Goal: Navigation & Orientation: Find specific page/section

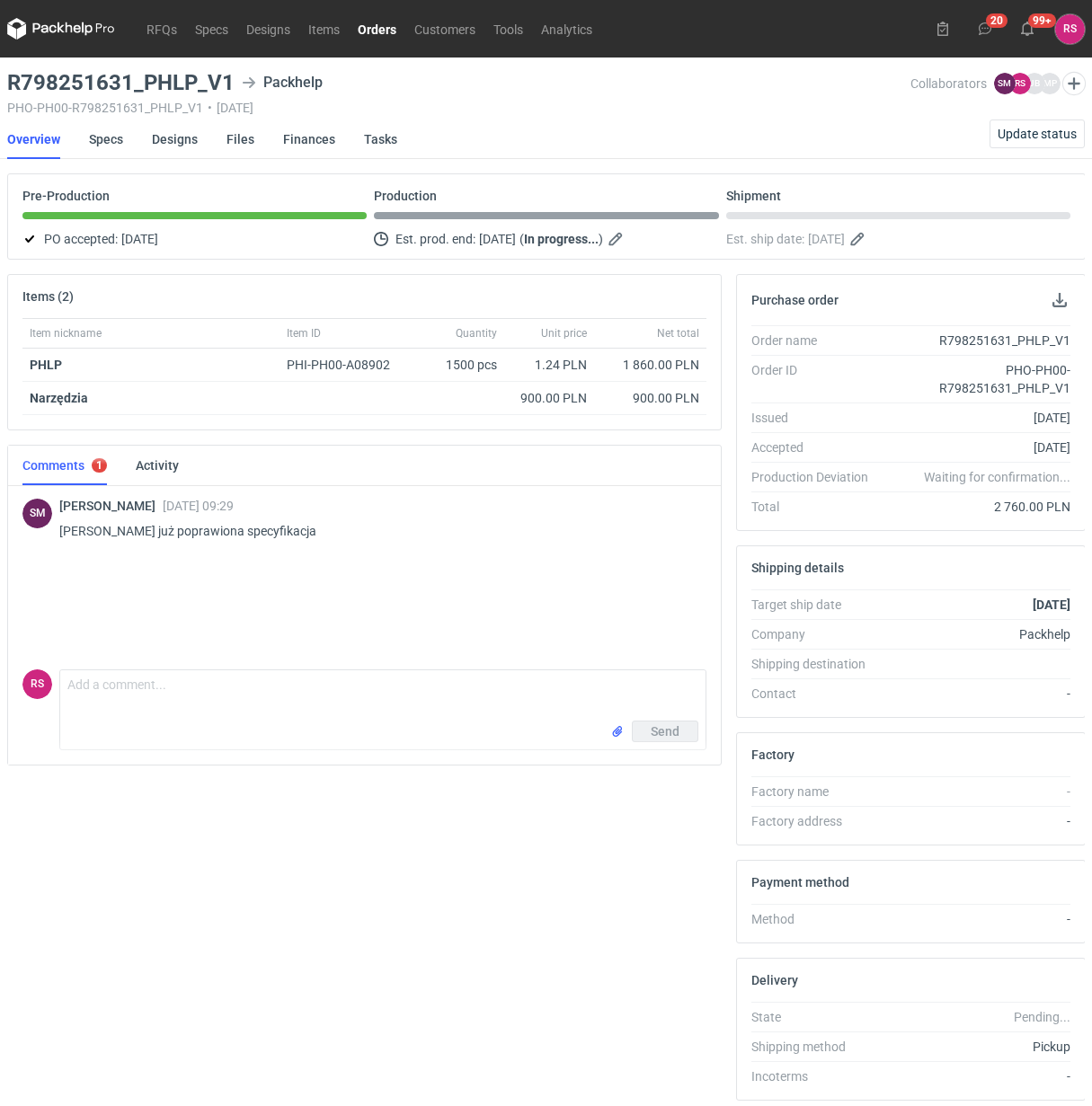
click at [373, 27] on link "Orders" at bounding box center [377, 28] width 57 height 22
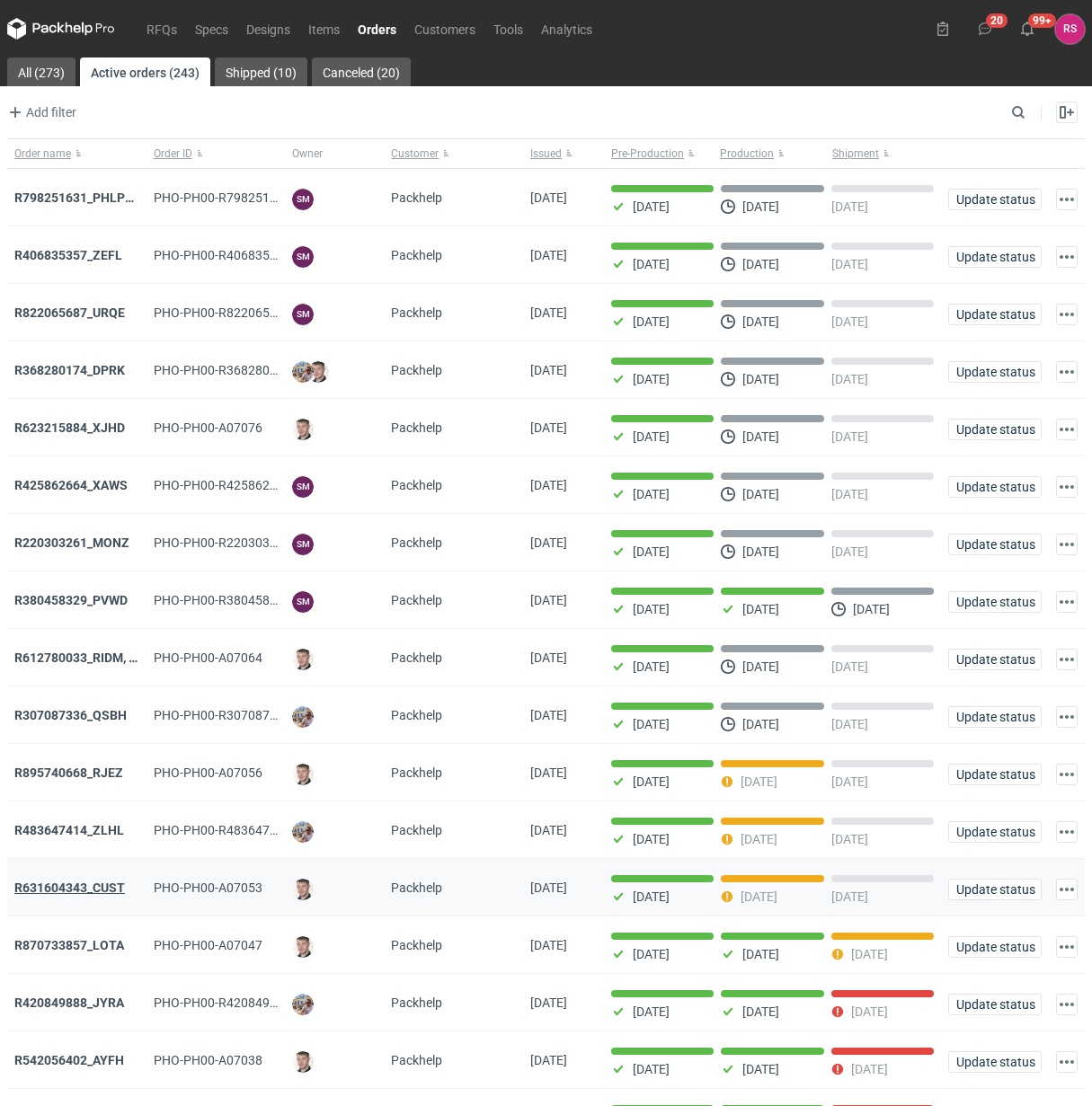
click at [95, 885] on strong "R631604343_CUST" at bounding box center [69, 888] width 111 height 14
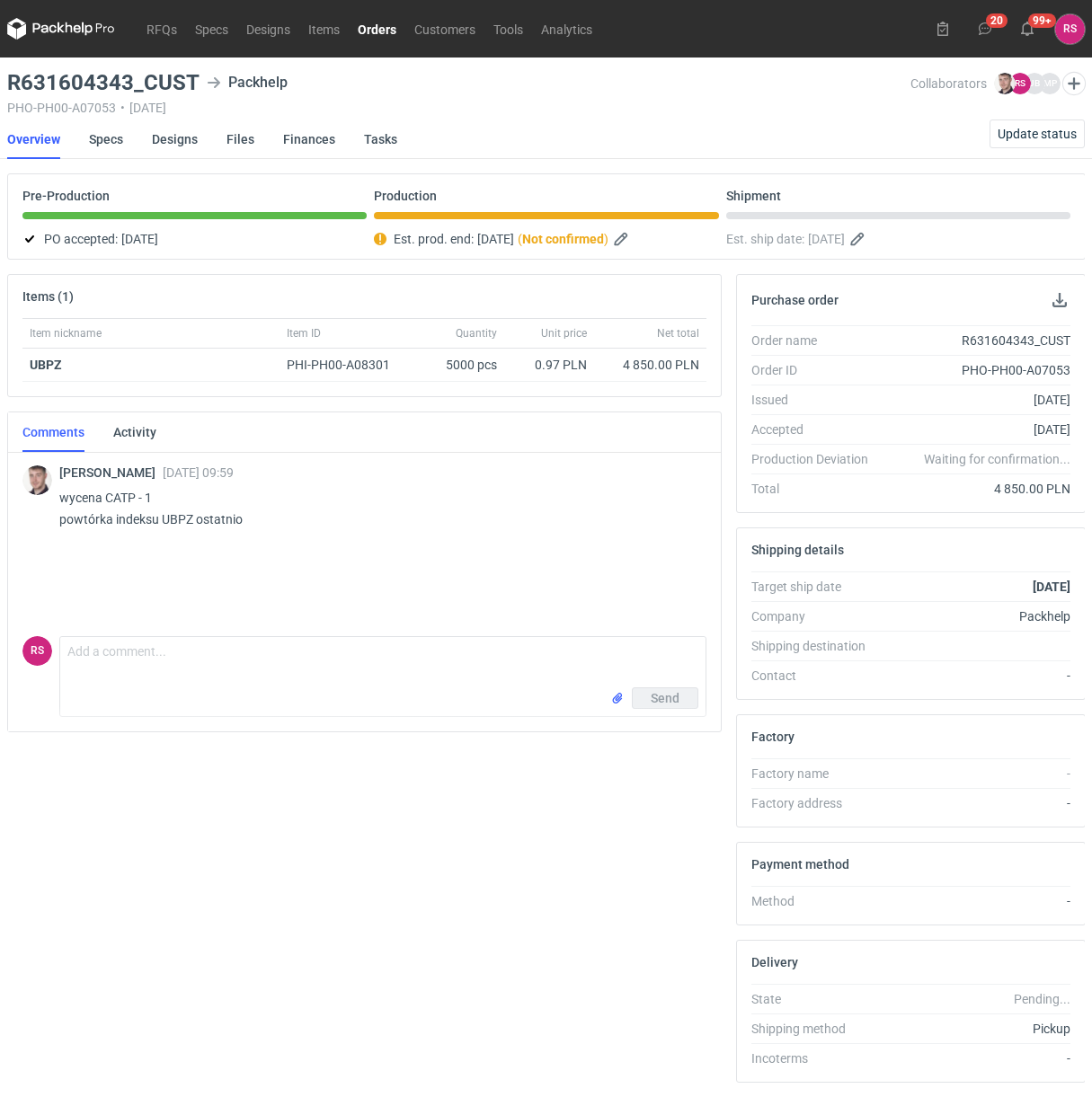
click at [380, 31] on link "Orders" at bounding box center [377, 28] width 57 height 22
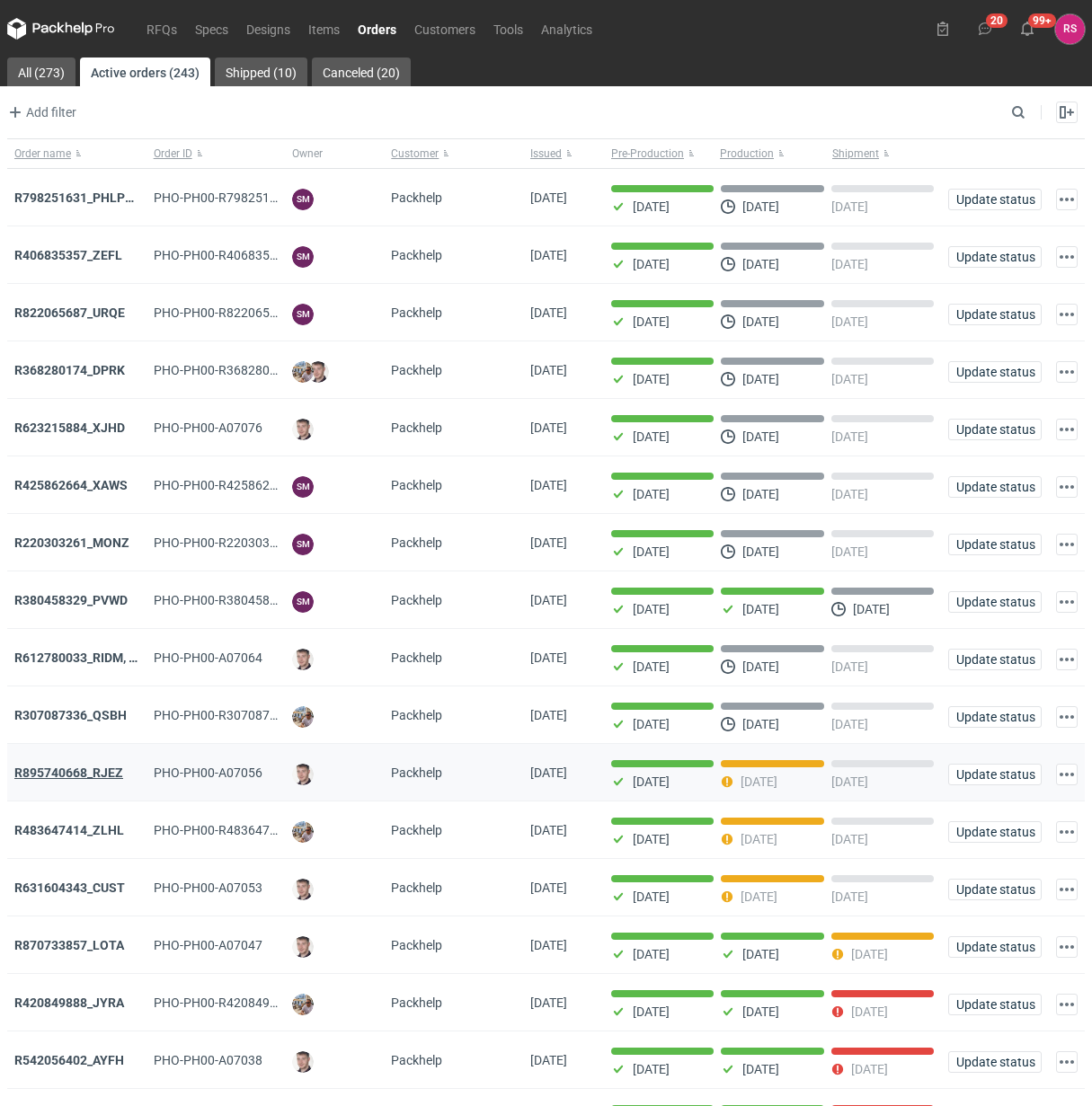
click at [83, 773] on strong "R895740668_RJEZ" at bounding box center [68, 772] width 109 height 14
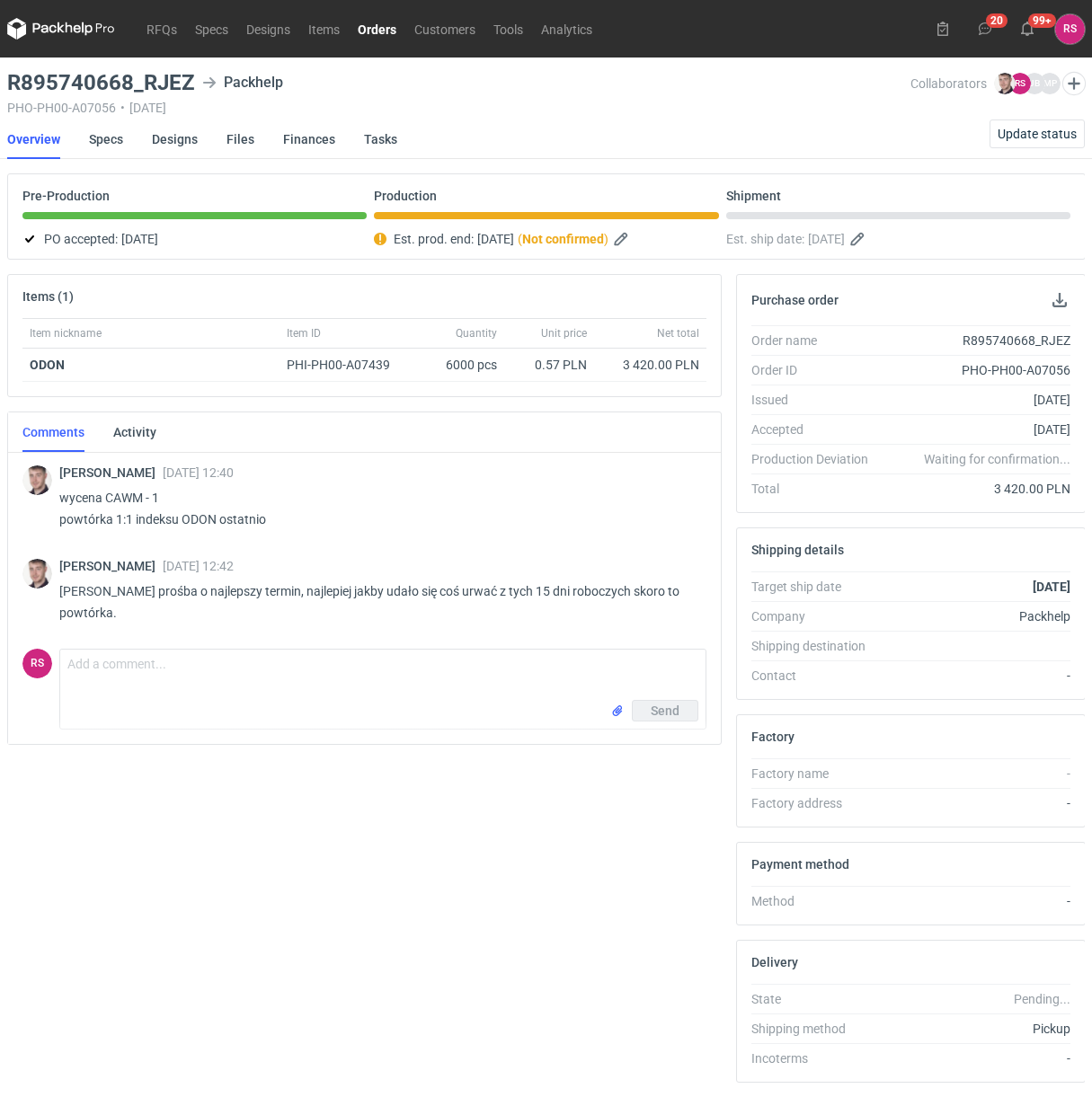
click at [373, 27] on link "Orders" at bounding box center [377, 28] width 57 height 22
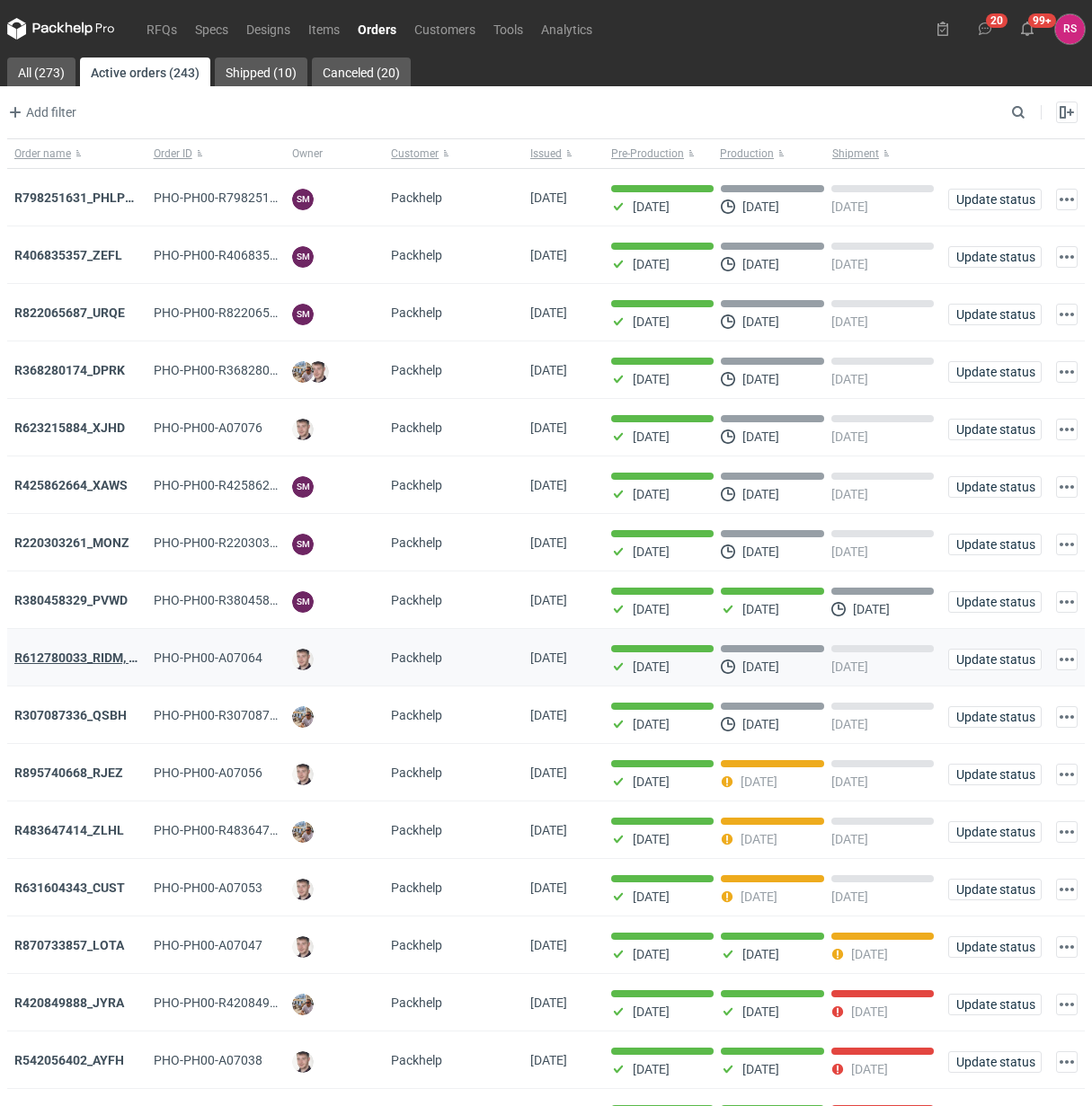
click at [83, 661] on strong "R612780033_RIDM, DEMO, SMPJ" at bounding box center [108, 657] width 187 height 14
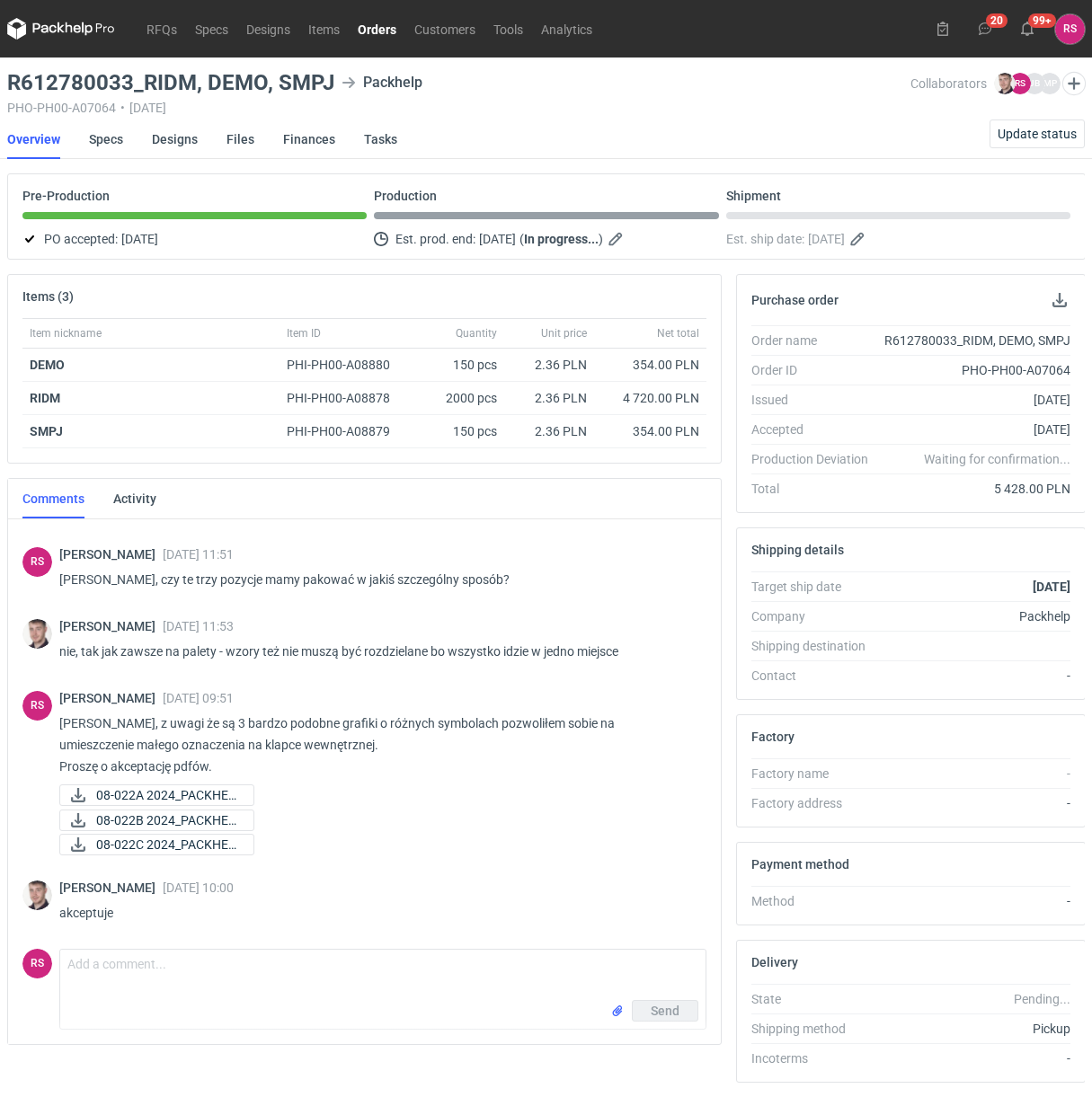
scroll to position [56, 0]
click at [387, 31] on link "Orders" at bounding box center [377, 28] width 57 height 22
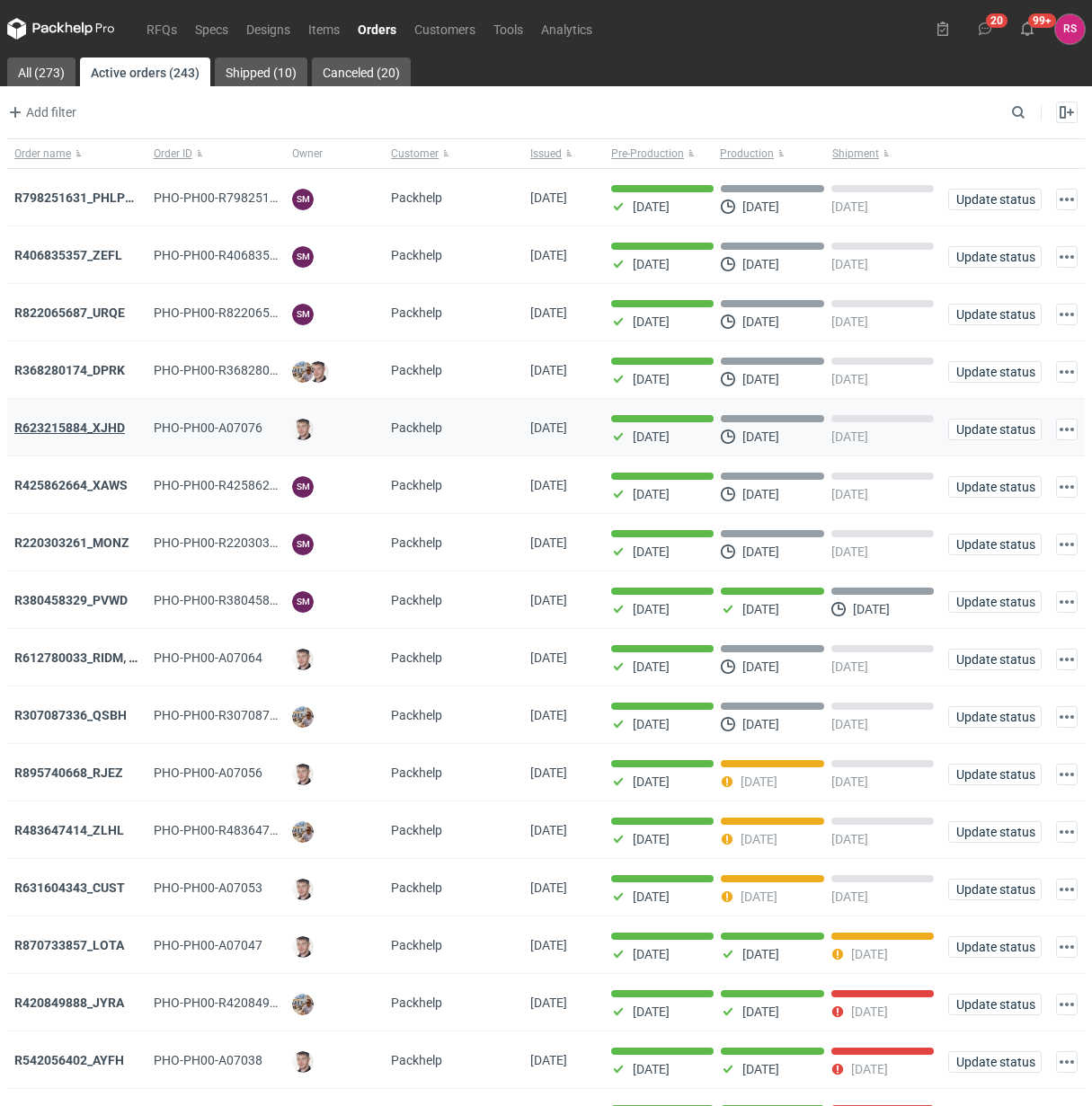
click at [65, 428] on strong "R623215884_XJHD" at bounding box center [69, 427] width 111 height 14
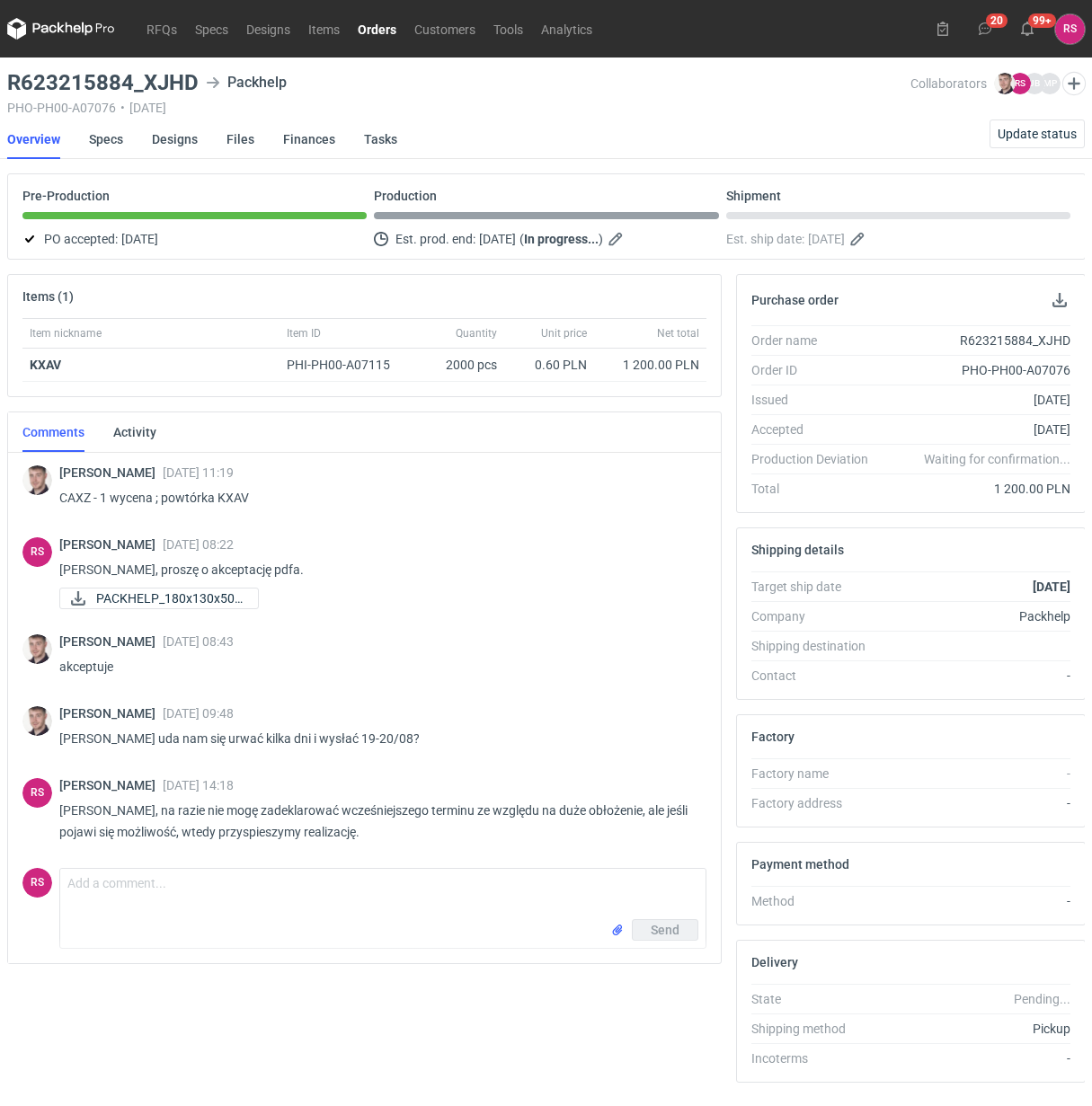
click at [375, 27] on link "Orders" at bounding box center [377, 28] width 57 height 22
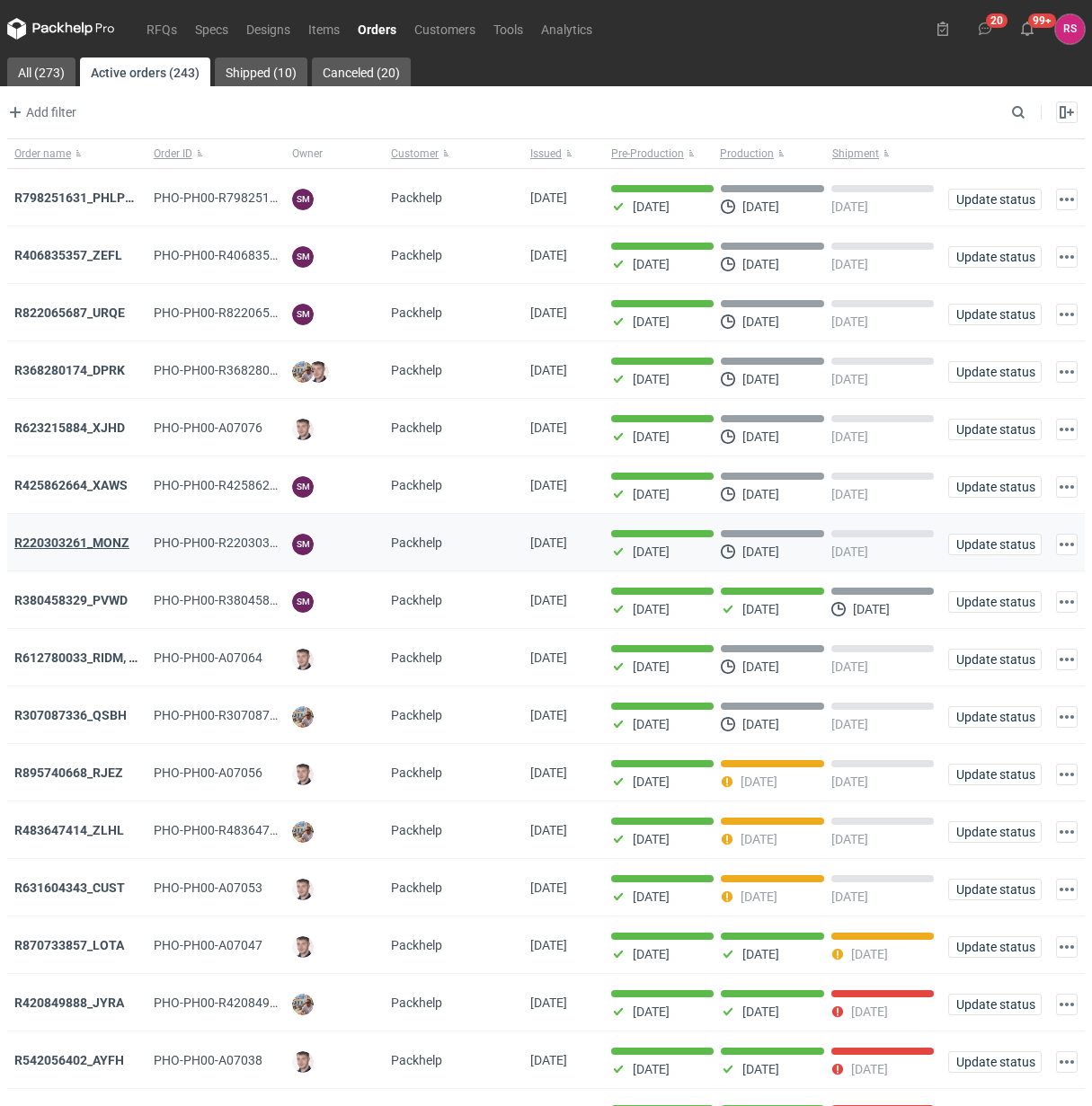
click at [82, 549] on strong "R220303261_MONZ" at bounding box center [72, 543] width 115 height 14
